Goal: Transaction & Acquisition: Purchase product/service

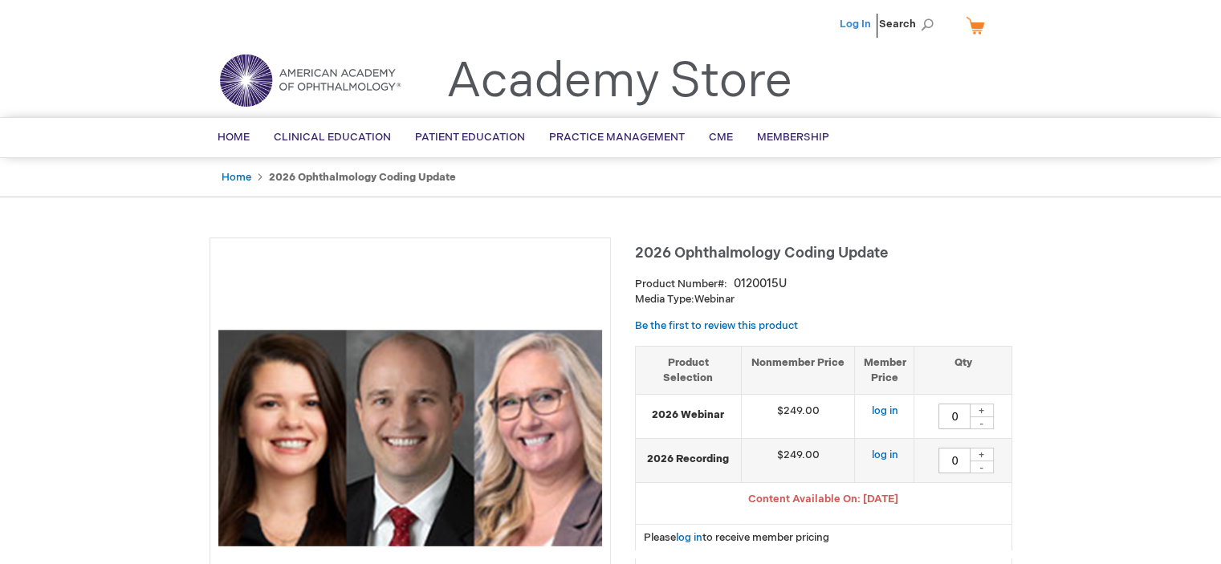
click at [857, 24] on link "Log In" at bounding box center [854, 24] width 31 height 13
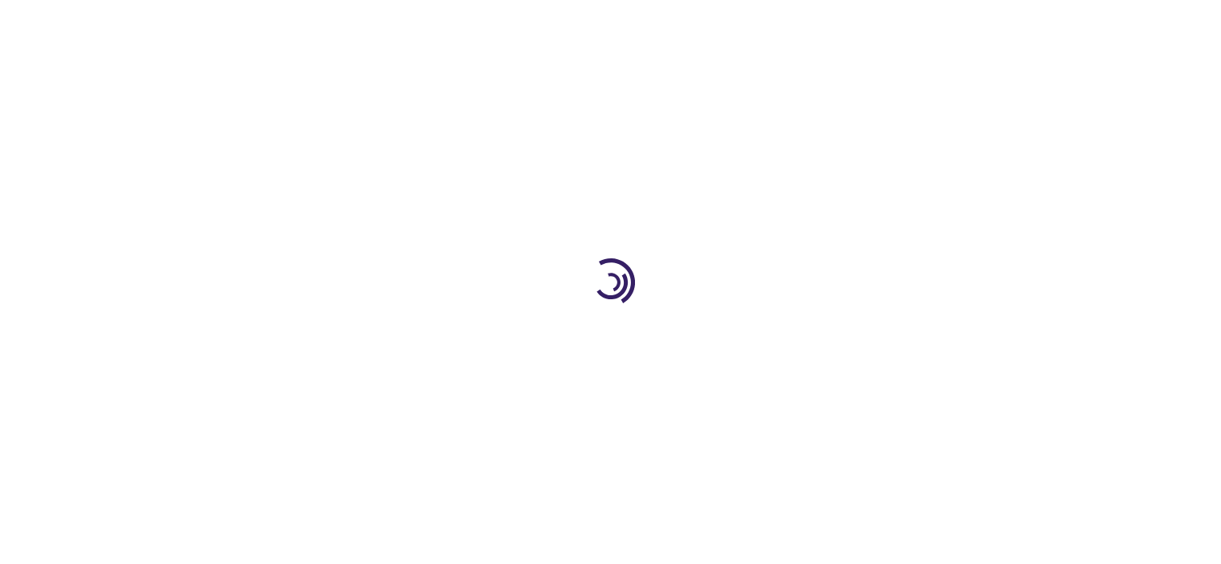
type input "0"
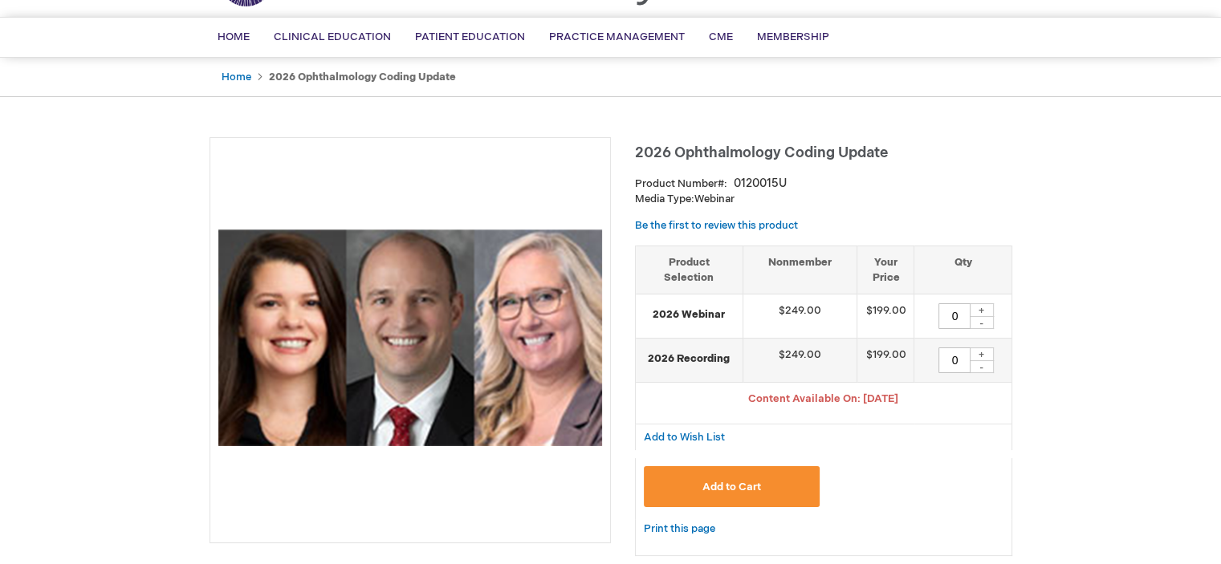
scroll to position [107, 0]
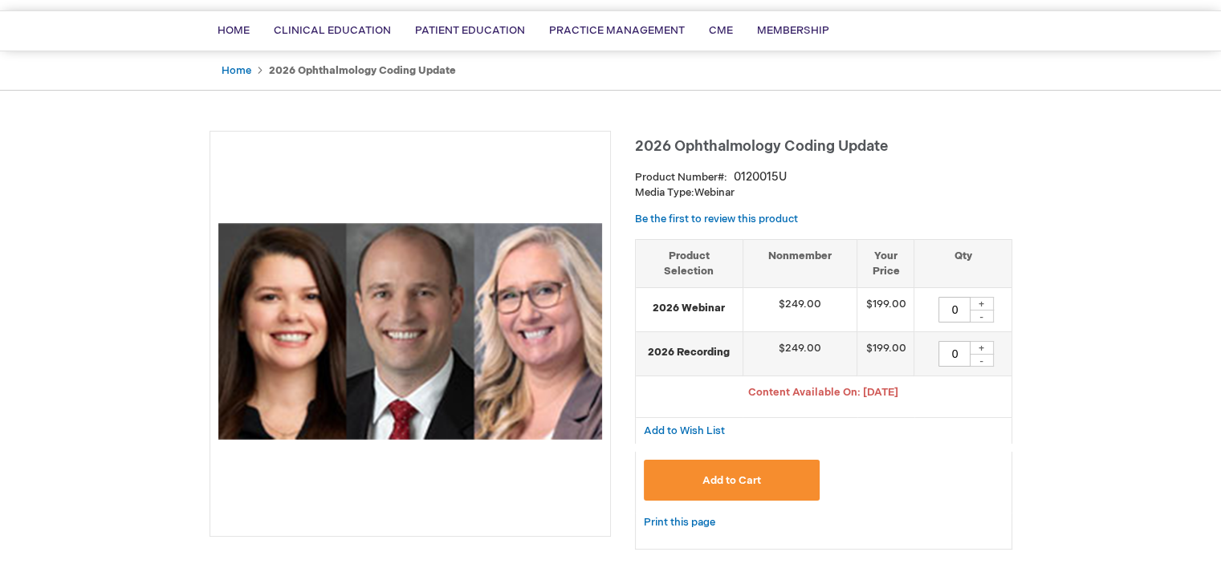
click at [455, 181] on img at bounding box center [410, 332] width 384 height 384
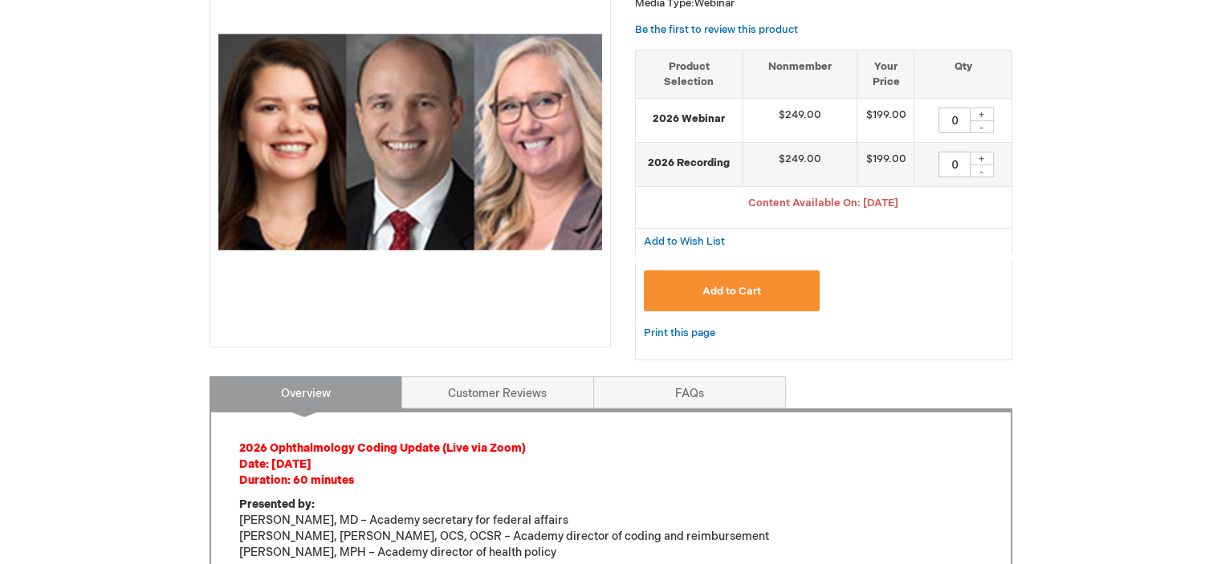
scroll to position [294, 0]
